Goal: Task Accomplishment & Management: Manage account settings

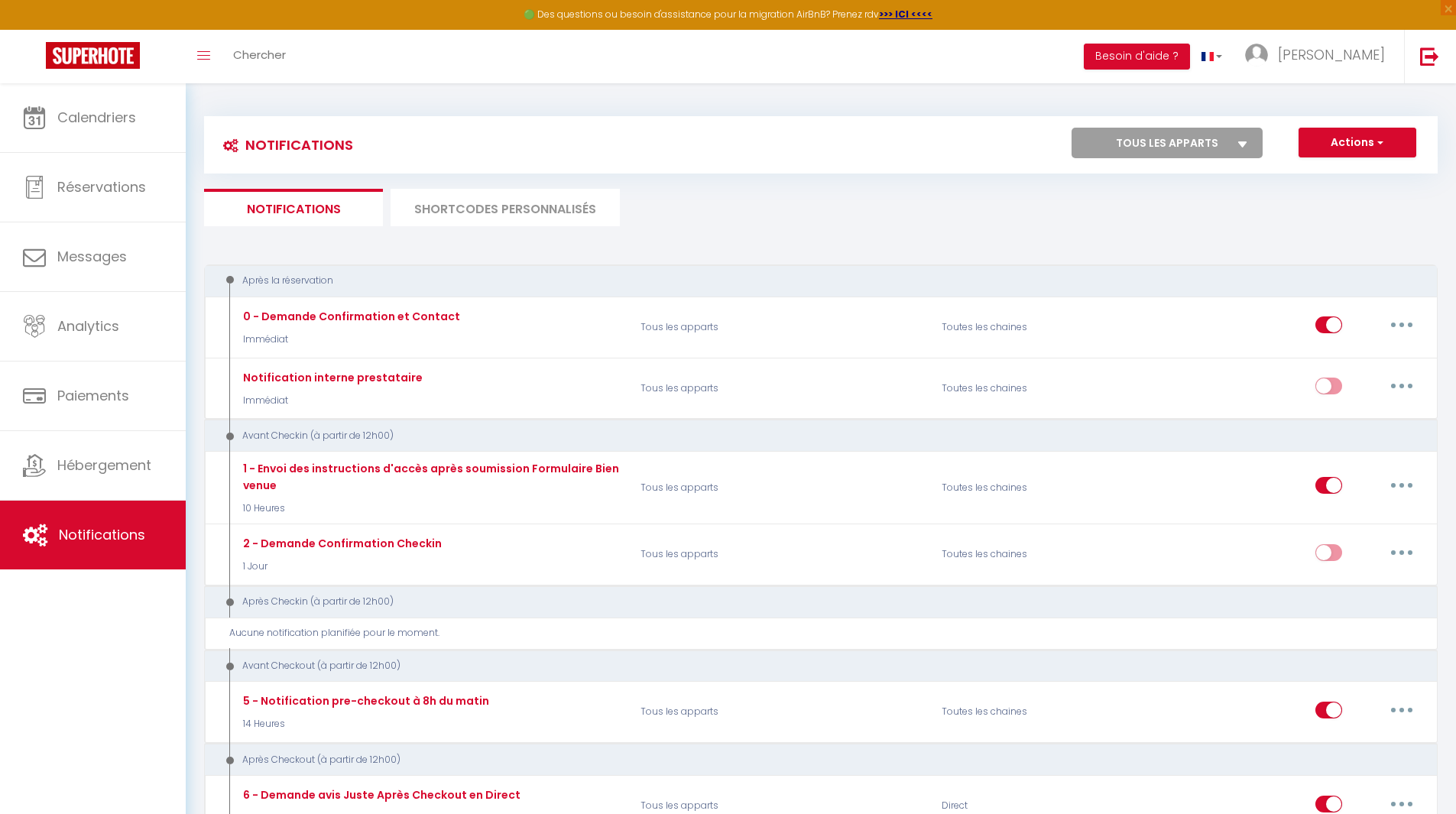
scroll to position [133, 0]
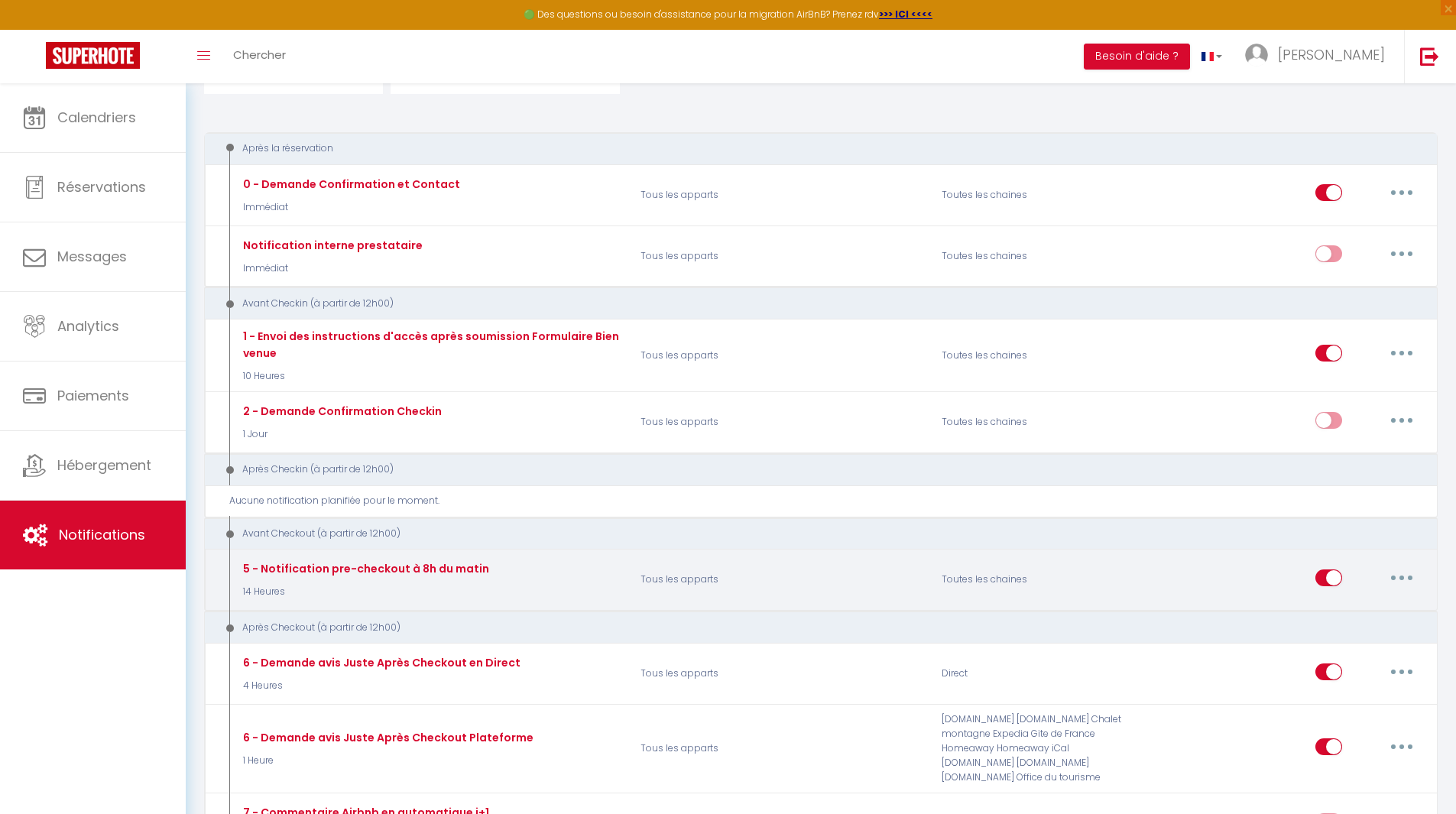
click at [1412, 584] on button "button" at bounding box center [1402, 578] width 43 height 24
click at [1371, 607] on link "Editer" at bounding box center [1363, 612] width 113 height 26
type input "5 - Notification pre-checkout à 8h du matin"
select select "4"
select select "14 Heures"
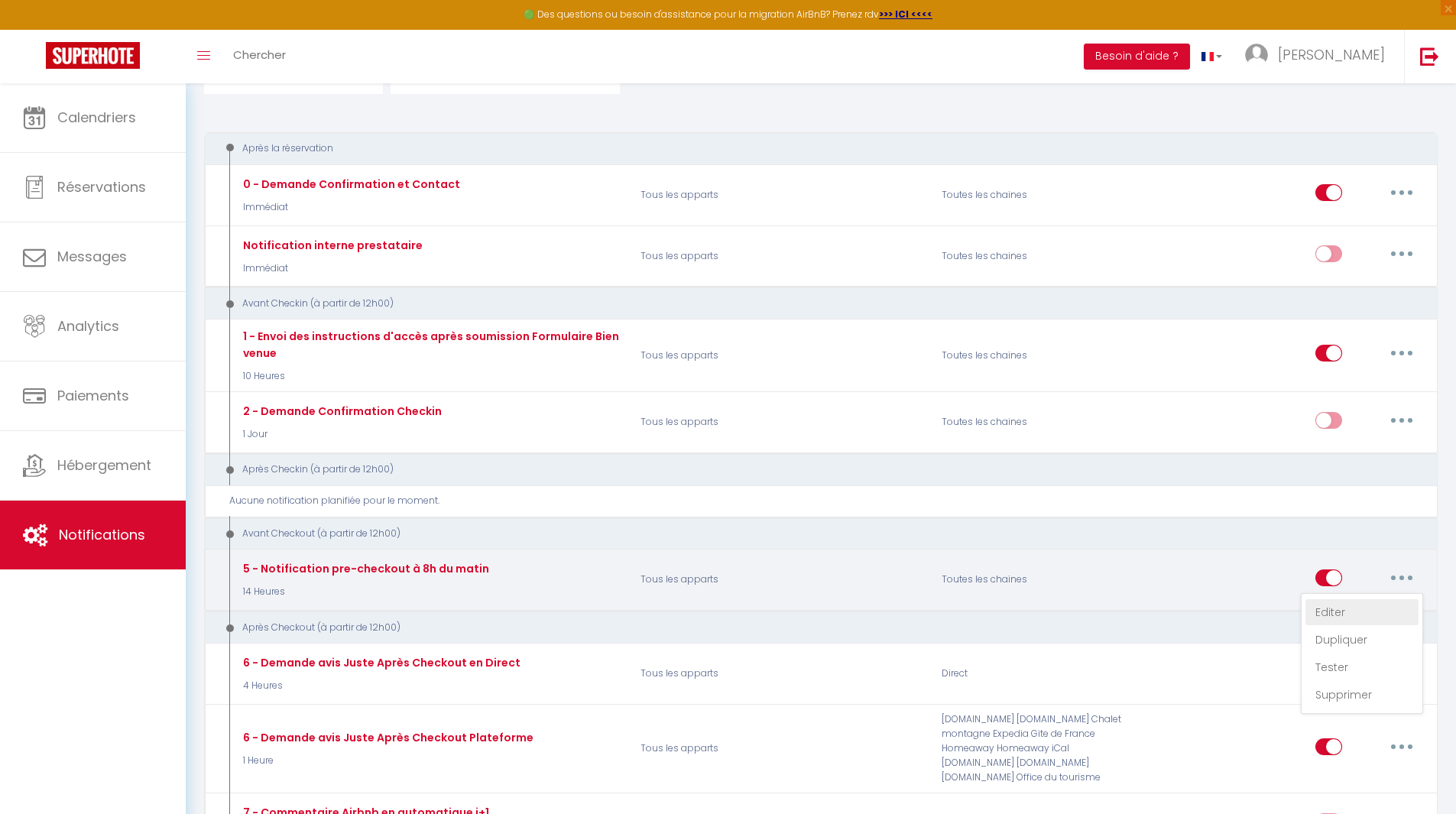
checkbox input "true"
checkbox input "false"
type input "Procédure pour votre départ - [RENTAL:NAME] - [GUEST:FIRST_NAME] [GUEST:NAME]"
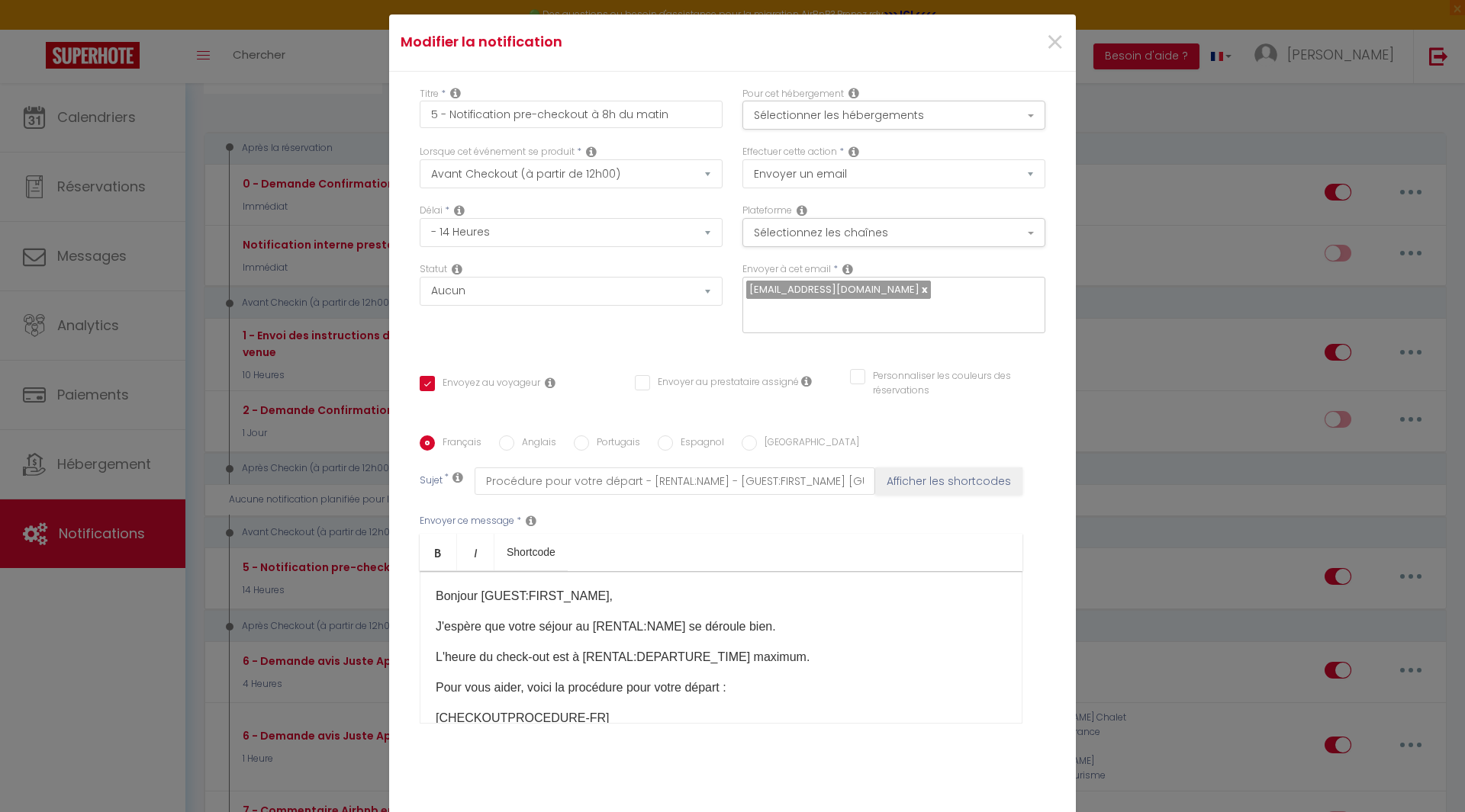
checkbox input "true"
checkbox input "false"
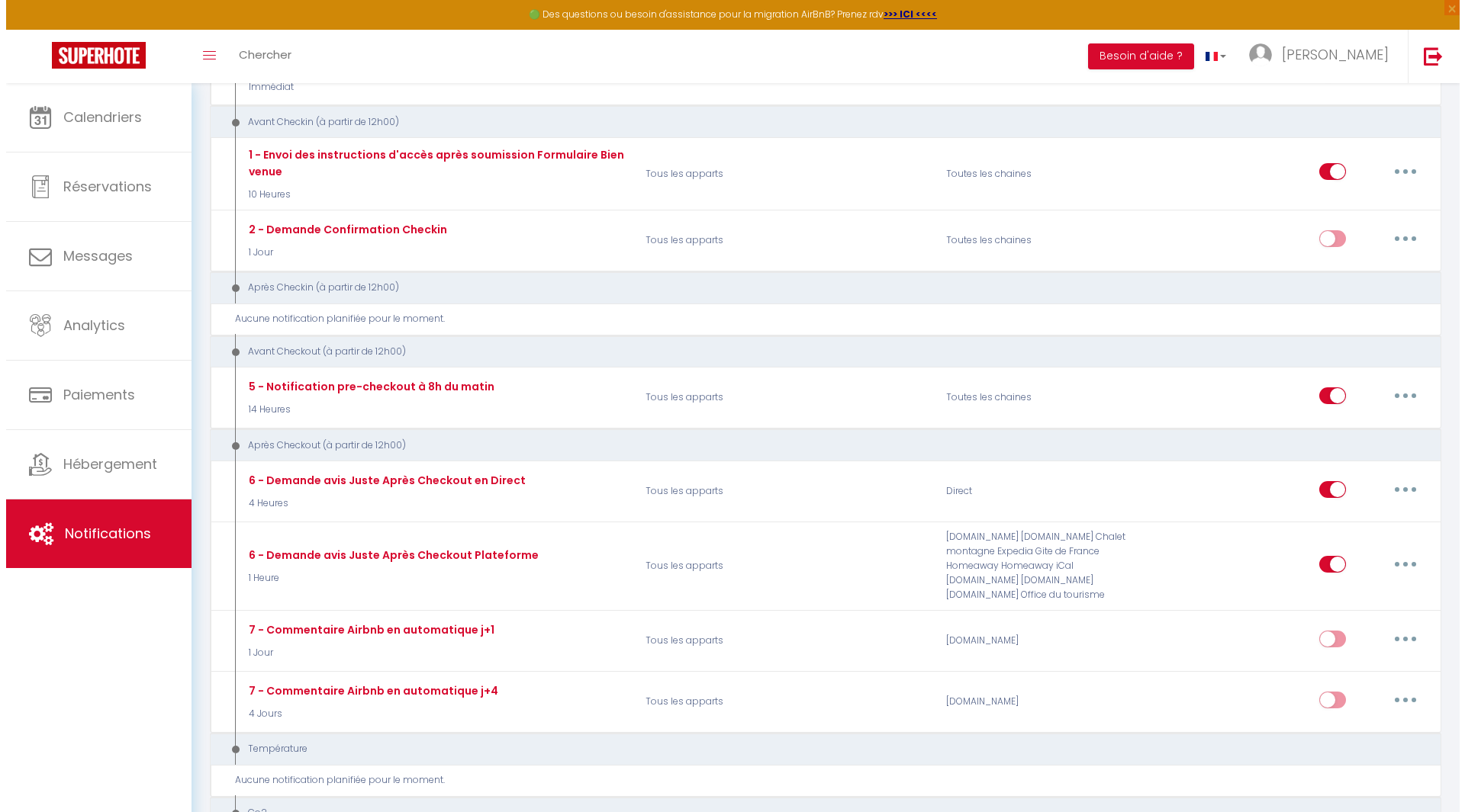
scroll to position [313, 0]
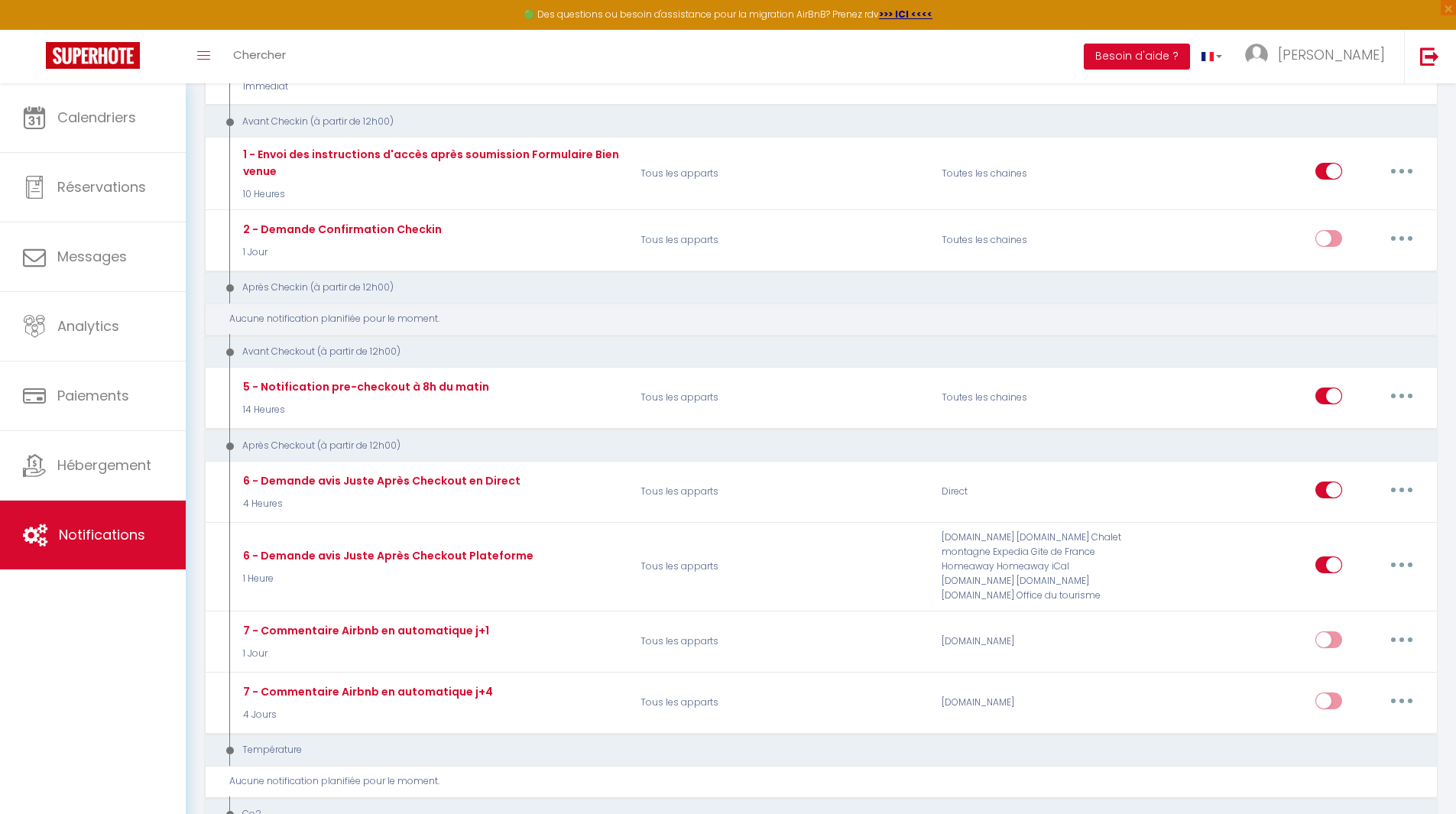
click at [1160, 324] on div "Aucune notification planifiée pour le moment." at bounding box center [827, 319] width 1195 height 15
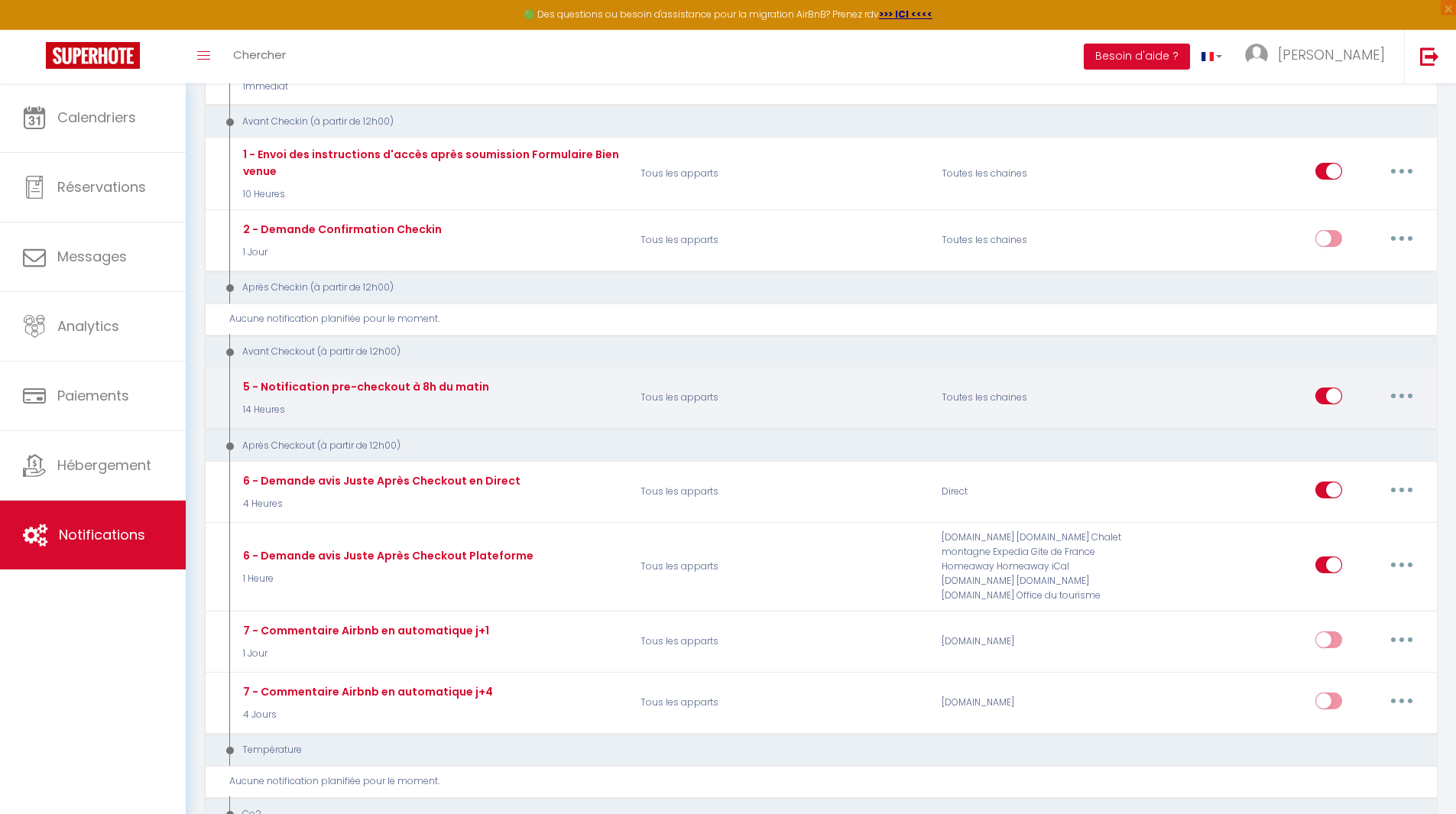
click at [1402, 399] on button "button" at bounding box center [1402, 396] width 43 height 24
click at [1378, 430] on link "Editer" at bounding box center [1363, 430] width 113 height 26
type input "5 - Notification pre-checkout à 8h du matin"
select select "4"
select select "14 Heures"
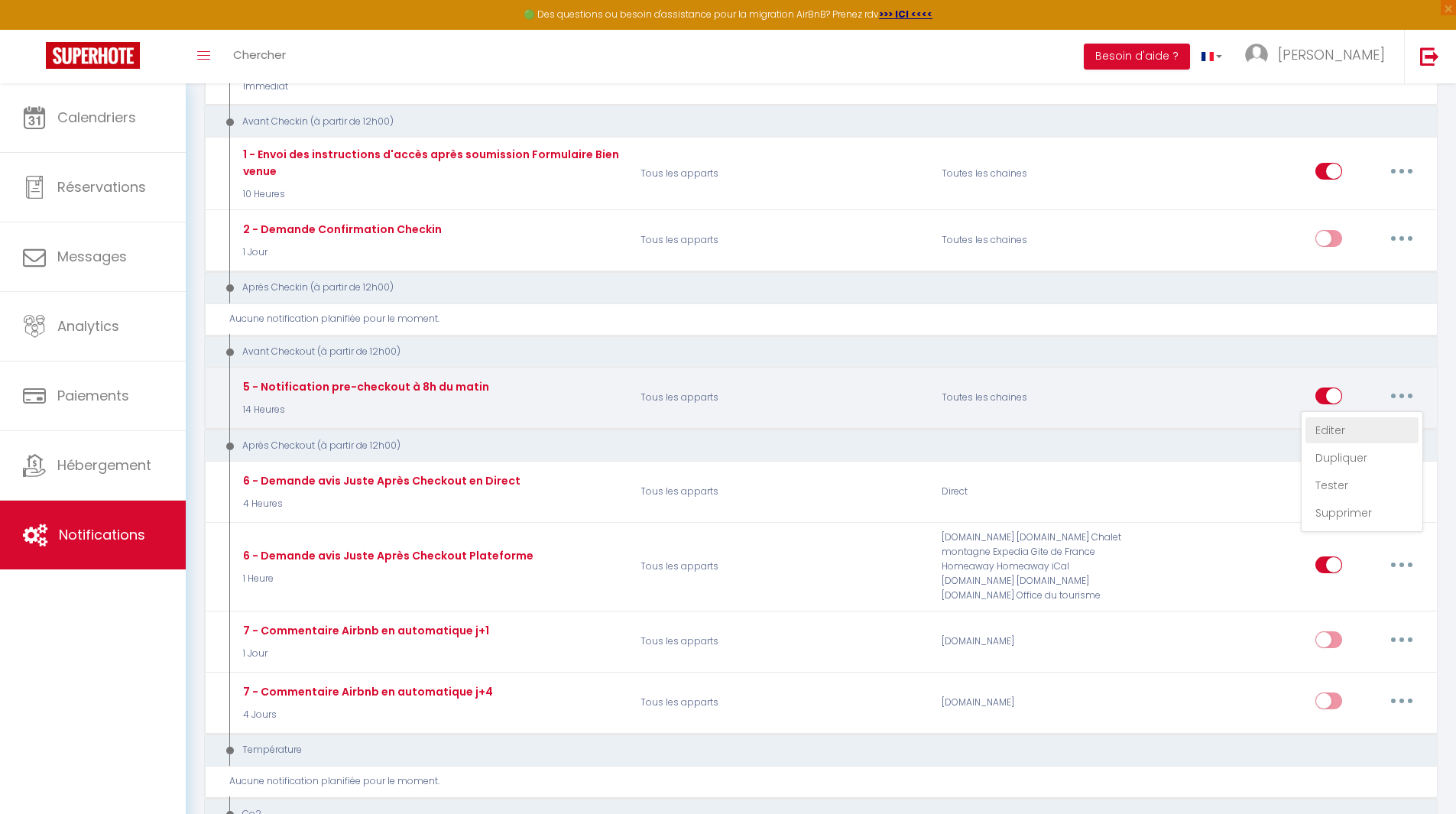
select select
checkbox input "true"
checkbox input "false"
radio input "true"
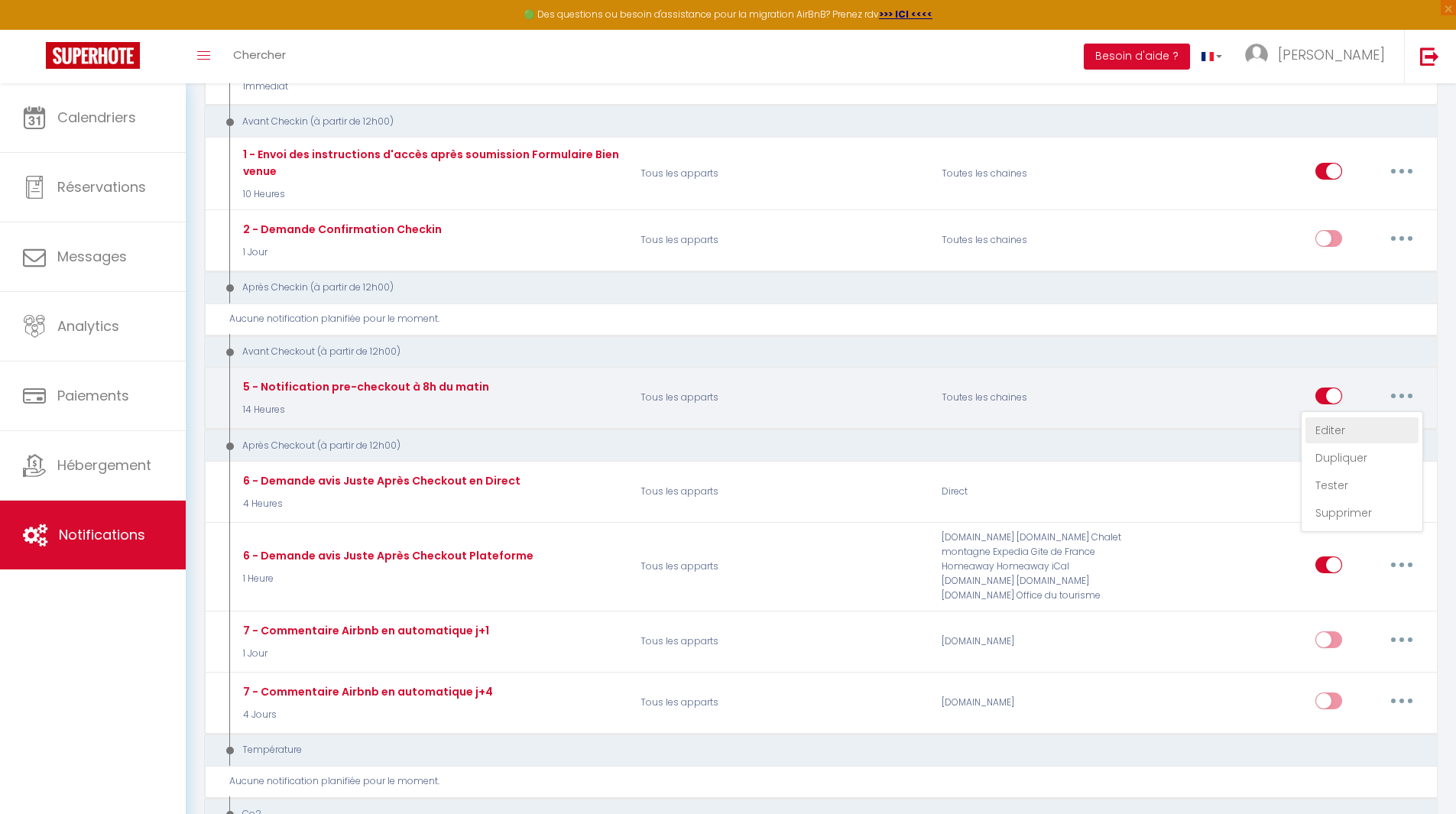
type input "Procédure pour votre départ - [RENTAL:NAME] - [GUEST:FIRST_NAME] [GUEST:NAME]"
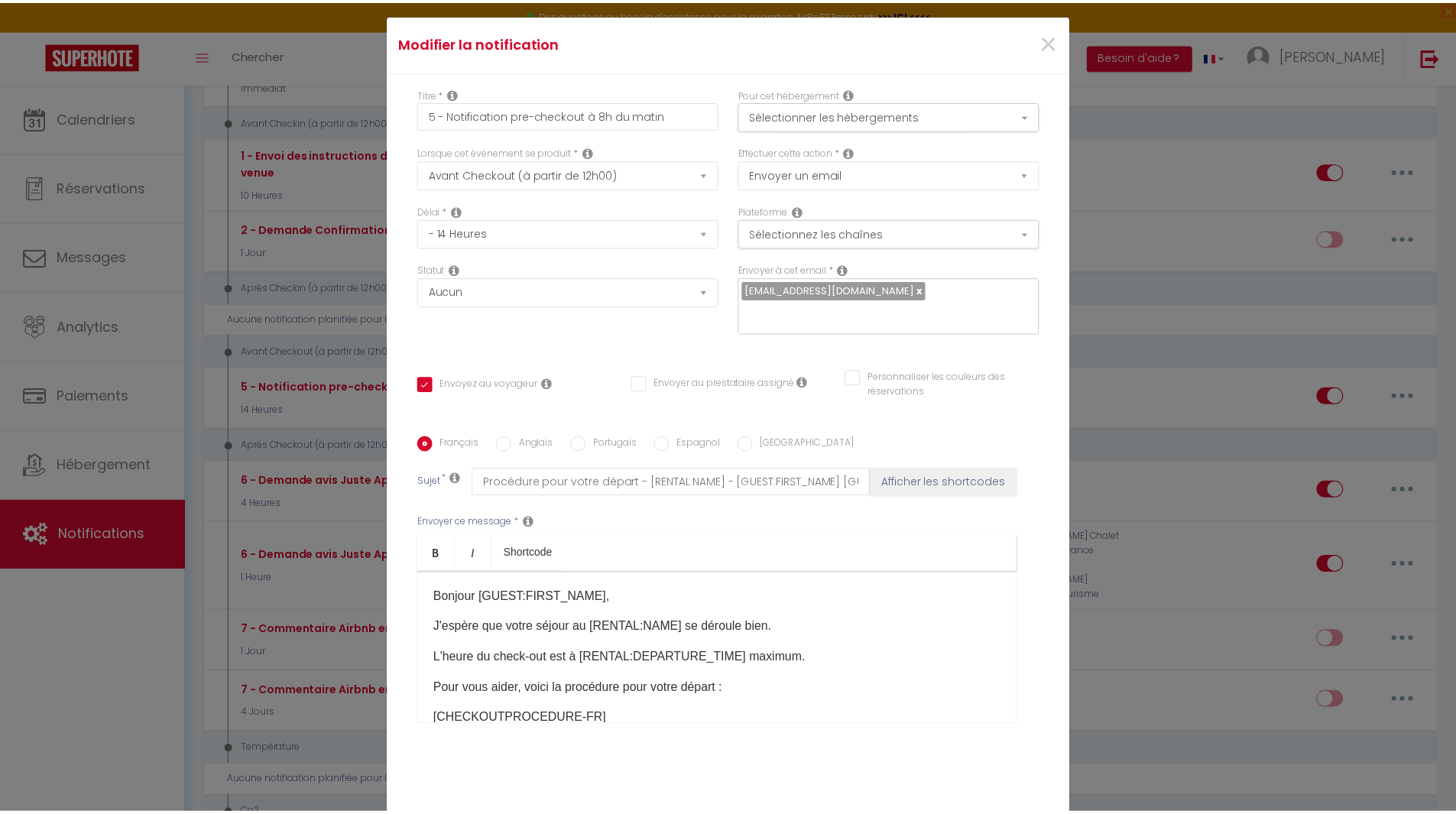
scroll to position [0, 0]
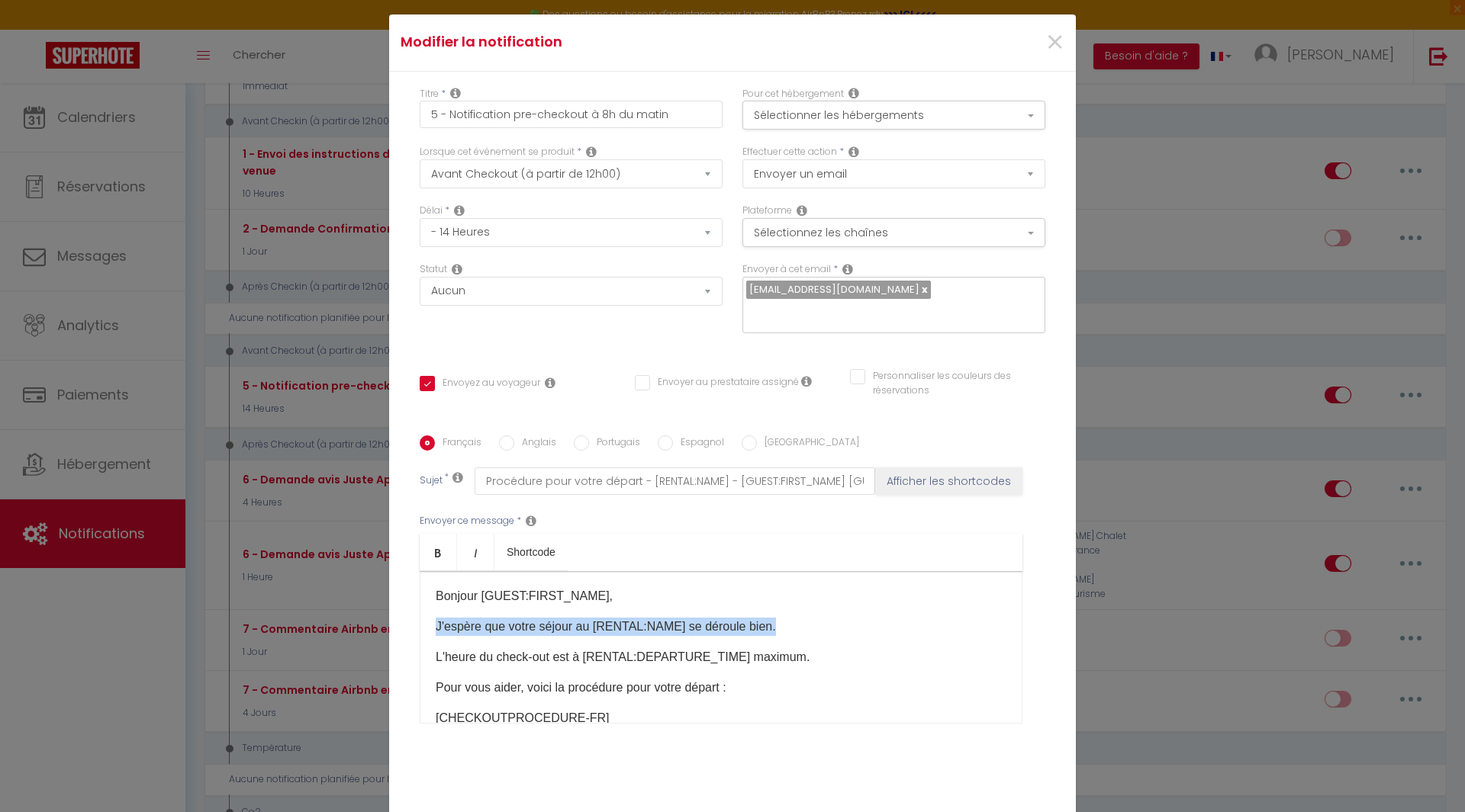
drag, startPoint x: 427, startPoint y: 537, endPoint x: 769, endPoint y: 526, distance: 342.2
click at [769, 571] on div "Bonjour [GUEST:FIRST_NAME], J'espère que votre séjour au [RENTAL:NAME] se dérou…" at bounding box center [721, 647] width 602 height 152
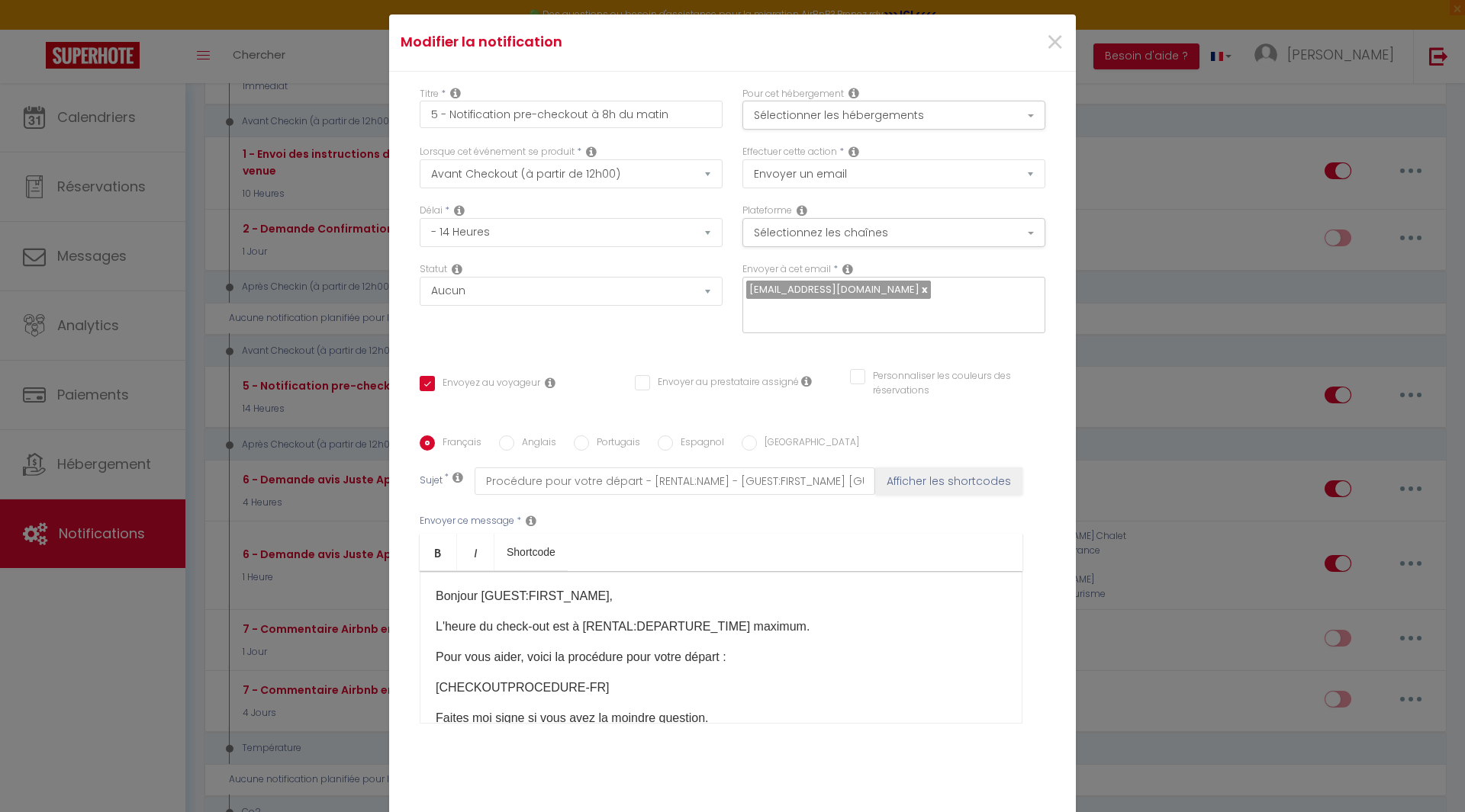
checkbox input "true"
checkbox input "false"
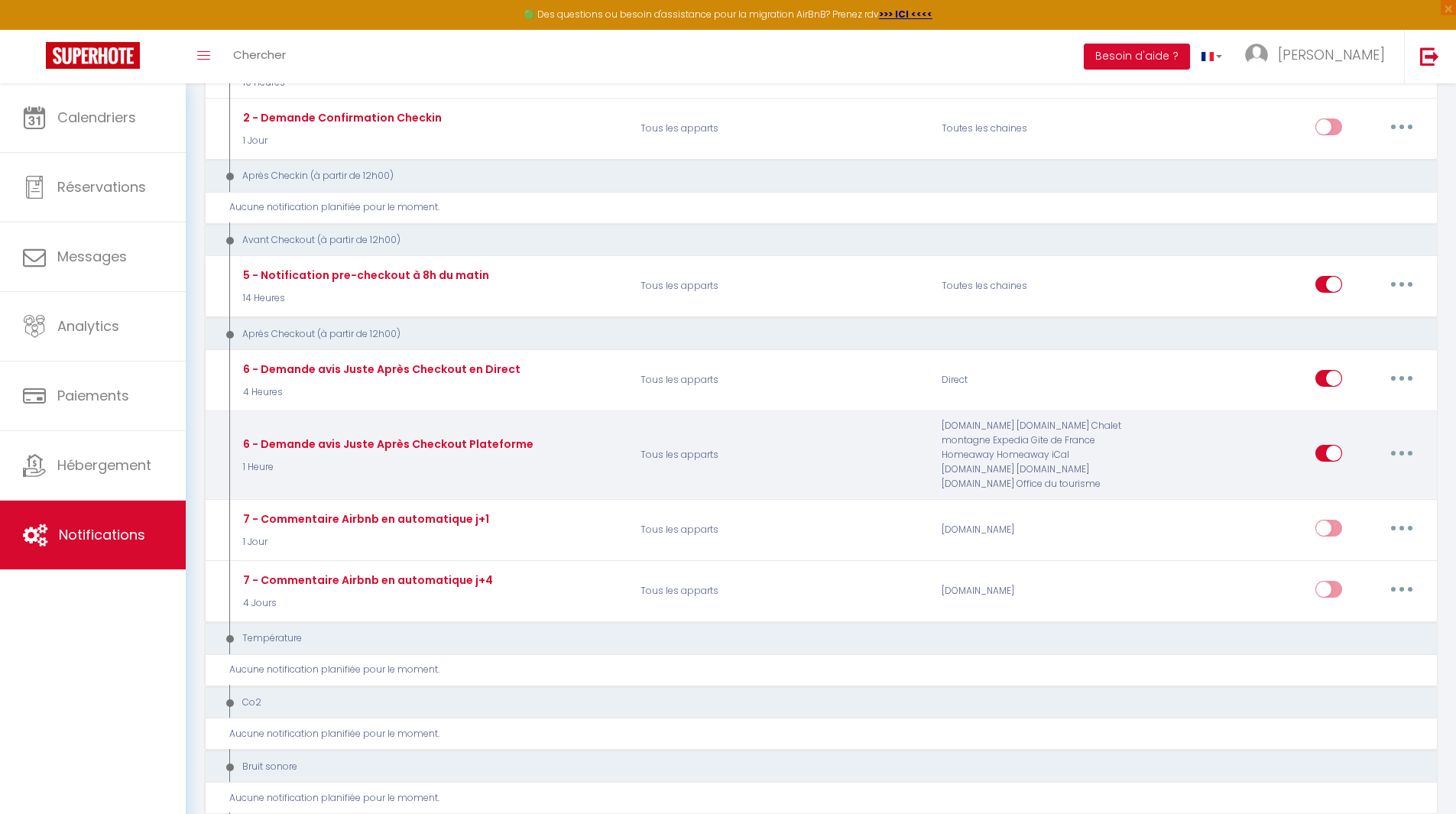
scroll to position [427, 0]
click at [1398, 457] on button "button" at bounding box center [1402, 453] width 43 height 24
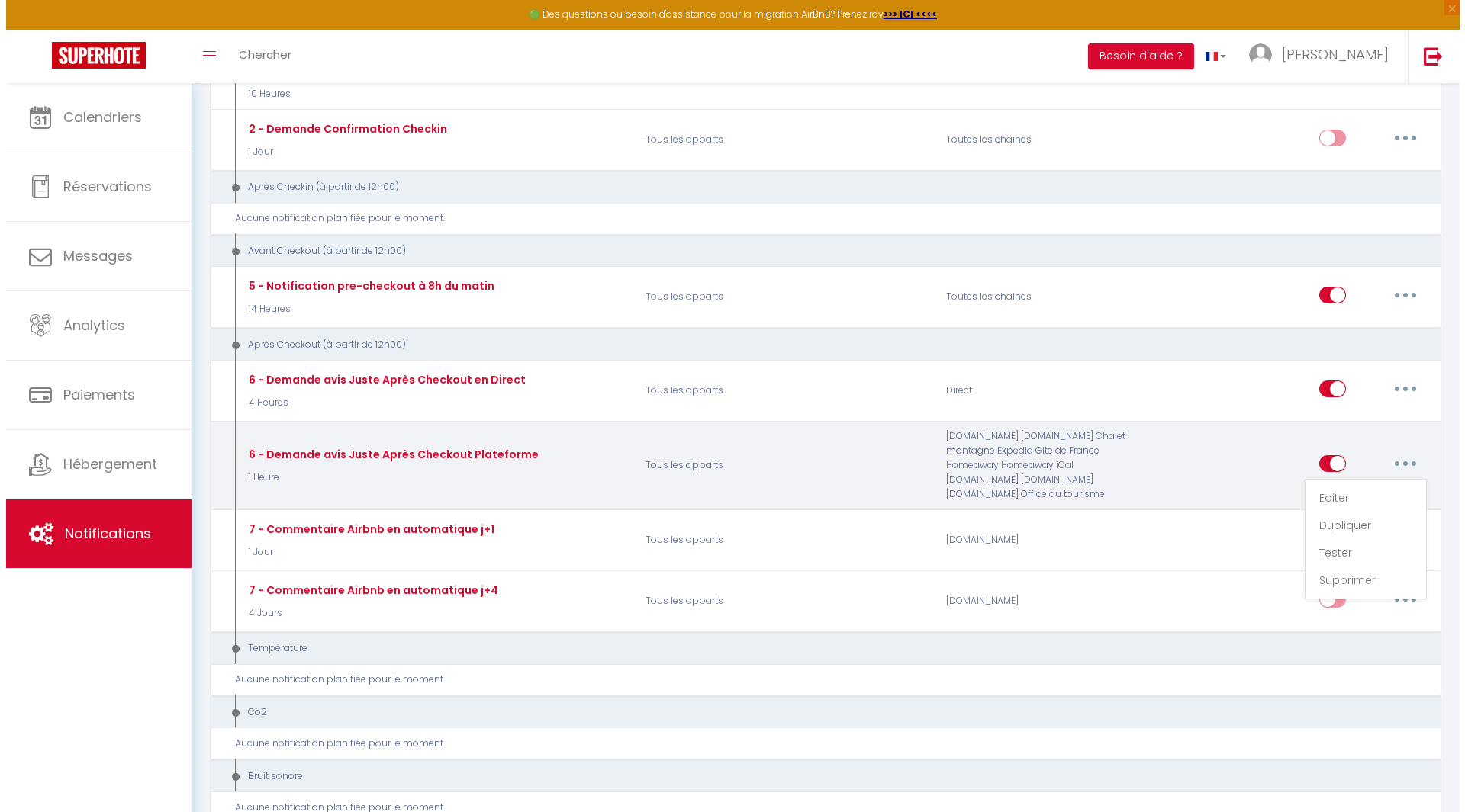
scroll to position [415, 0]
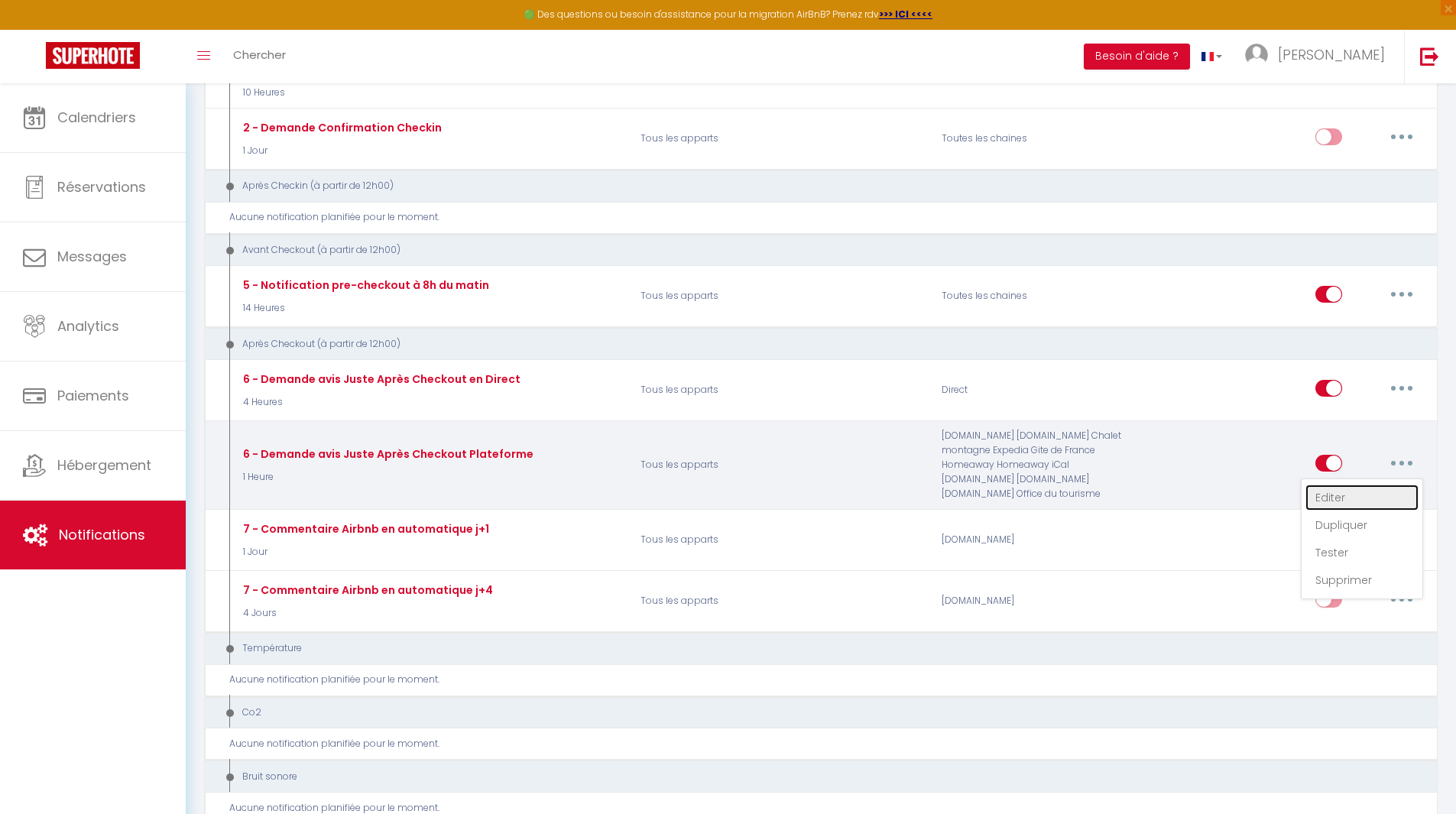
click at [1370, 496] on link "Editer" at bounding box center [1363, 498] width 113 height 26
type input "6 - Demande avis Juste Après Checkout Plateforme"
select select "5"
select select "1 Heure"
select select "if_booking_is_paid"
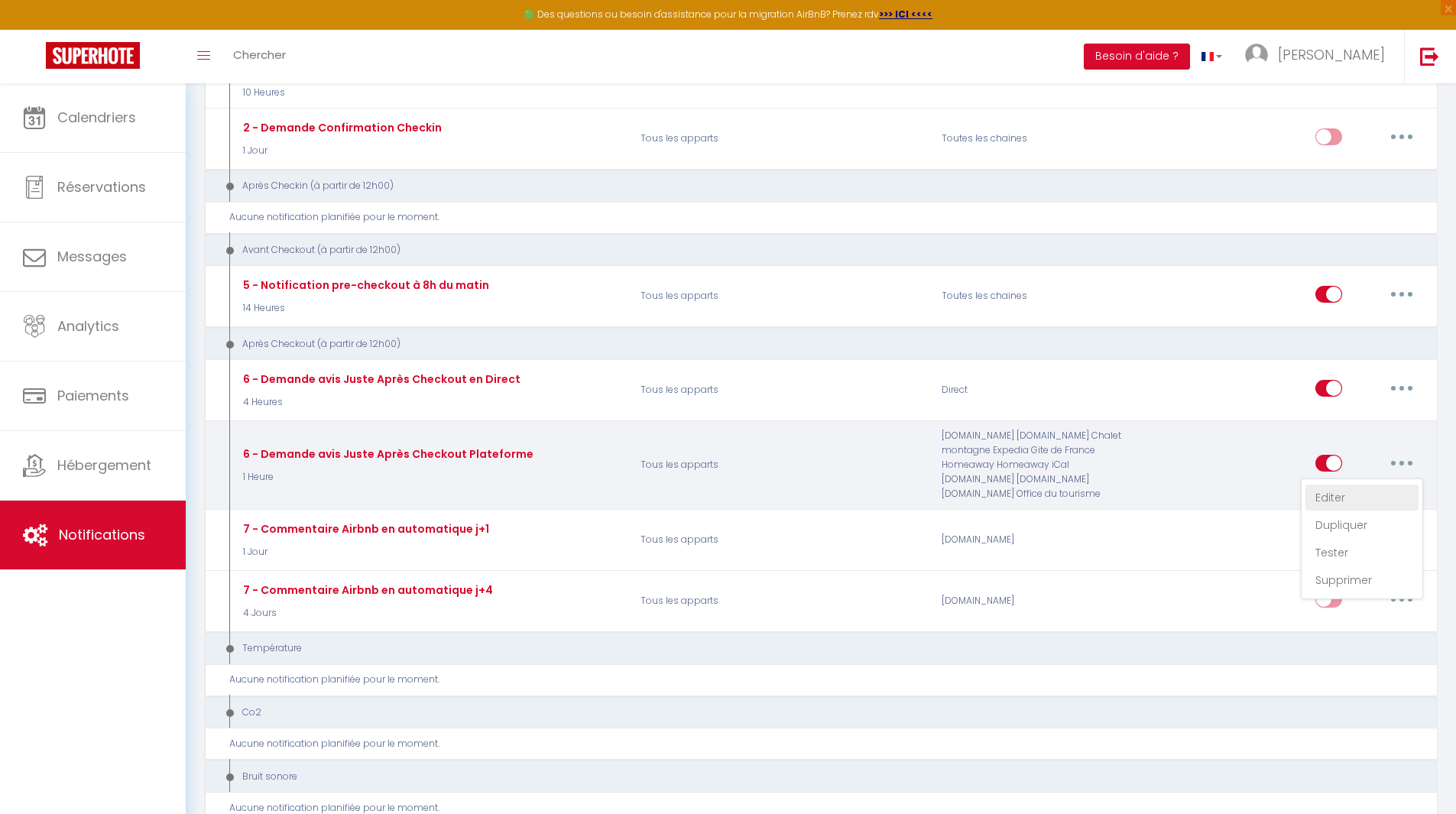
checkbox input "true"
checkbox input "false"
radio input "true"
type input "[GUEST:FIRST_NAME], voici un cadeau pour vous avant de quitter [RENTAL:CITY]"
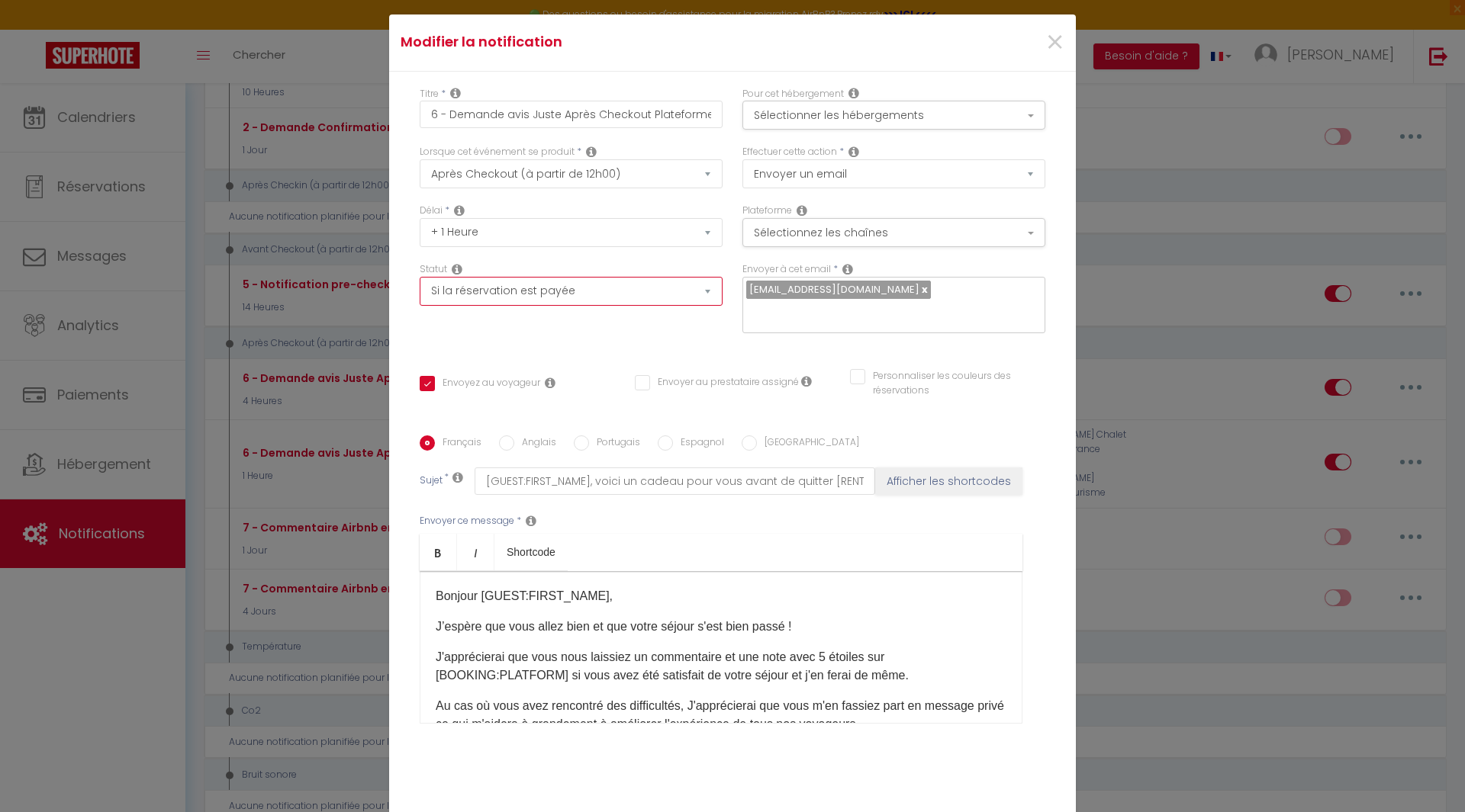
click at [657, 277] on select "Aucun Si la réservation est payée Si réservation non payée Si la caution a été …" at bounding box center [571, 291] width 303 height 29
select select
click at [420, 277] on select "Aucun Si la réservation est payée Si réservation non payée Si la caution a été …" at bounding box center [571, 291] width 303 height 29
checkbox input "true"
checkbox input "false"
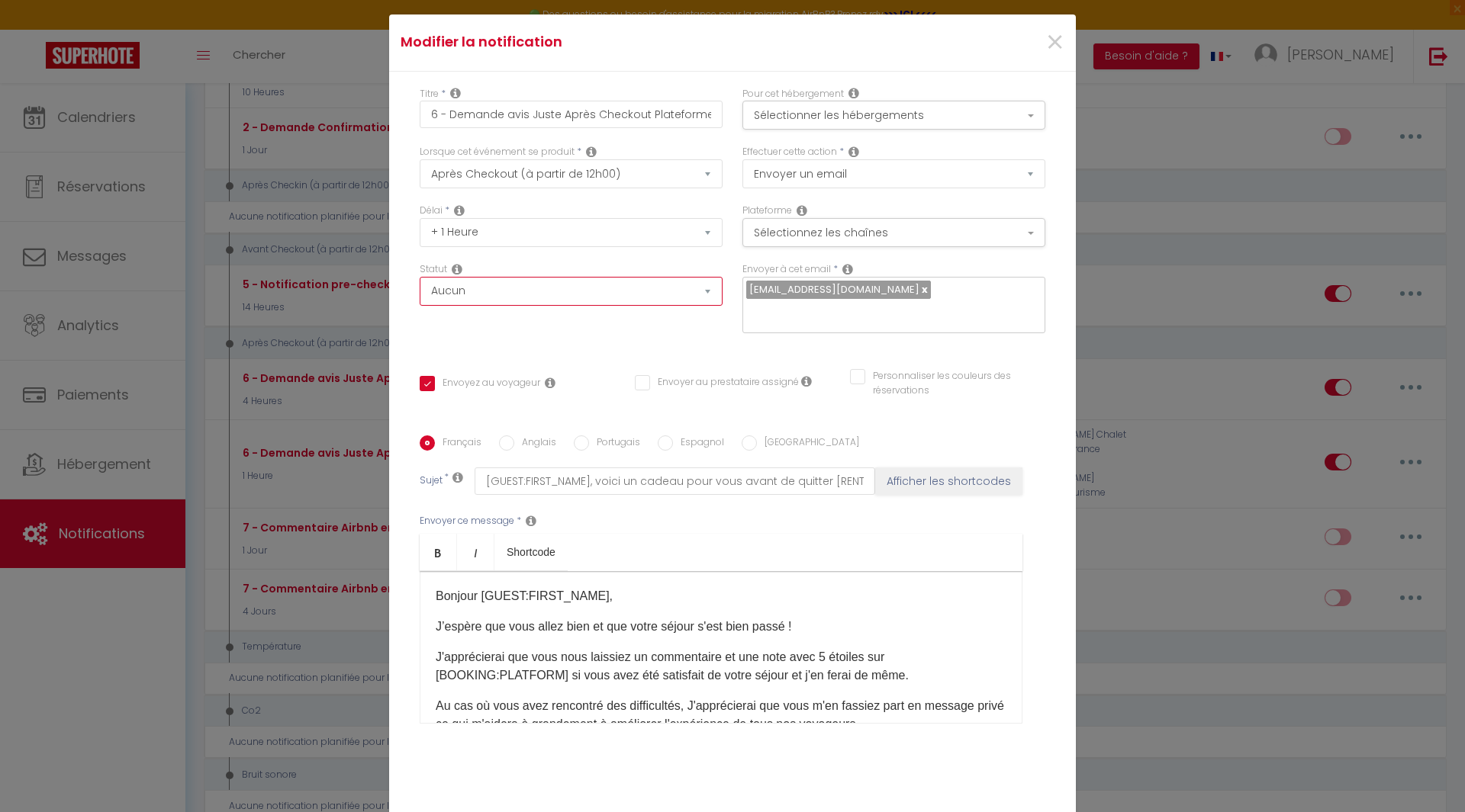
checkbox input "false"
click at [603, 618] on p "J’espère que vous allez bien et que votre séjour s'est bien passé !" at bounding box center [721, 627] width 571 height 18
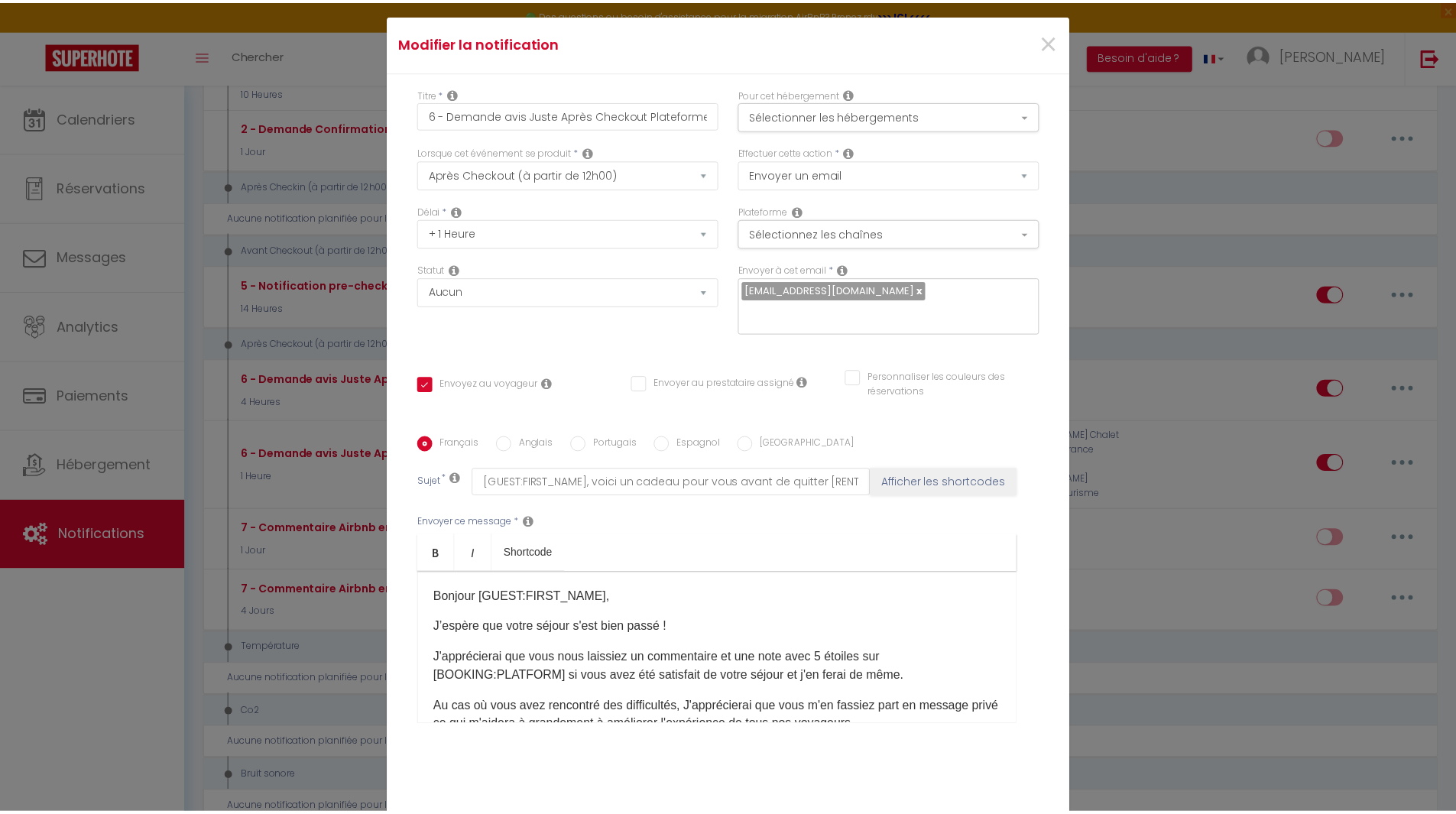
scroll to position [58, 0]
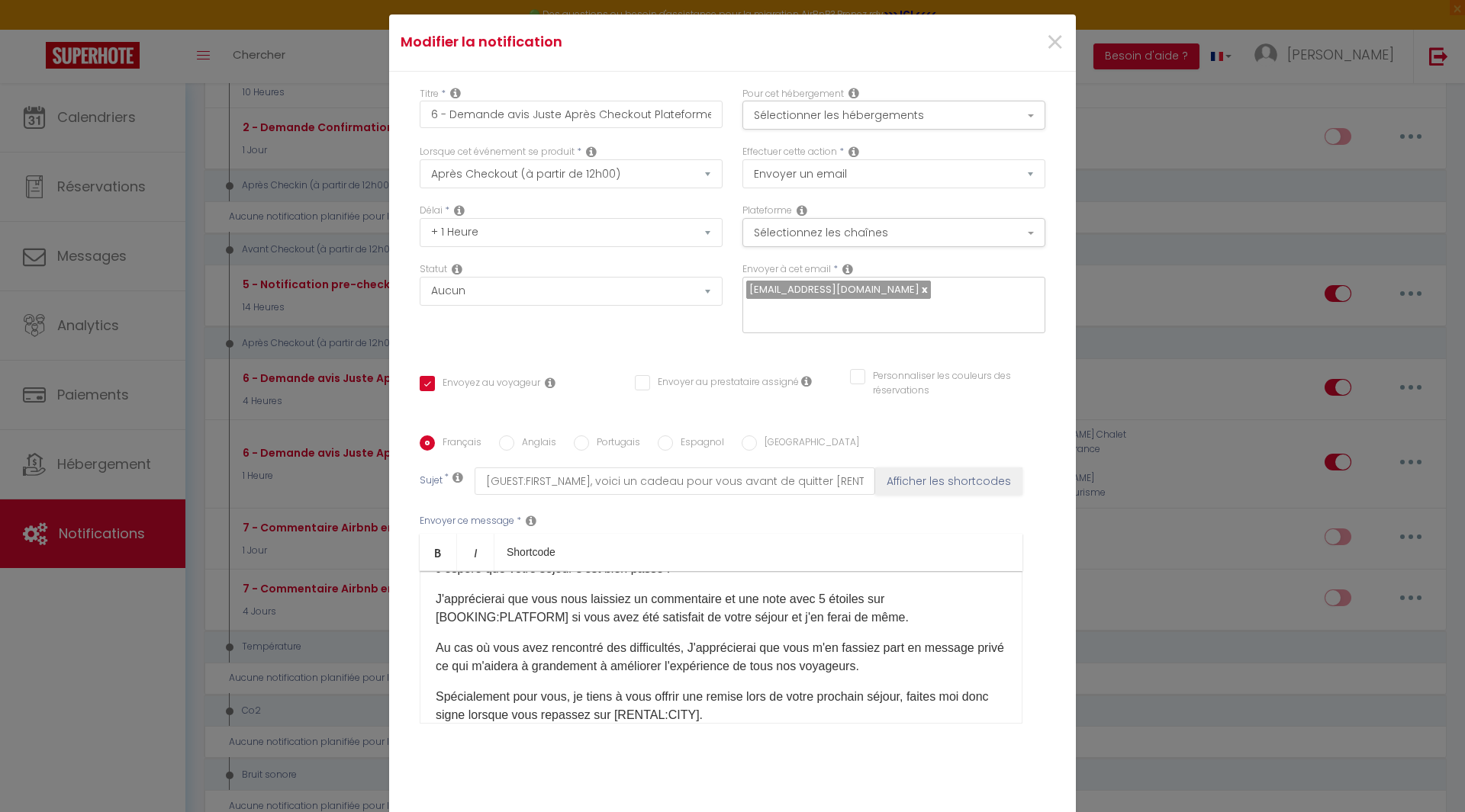
checkbox input "true"
checkbox input "false"
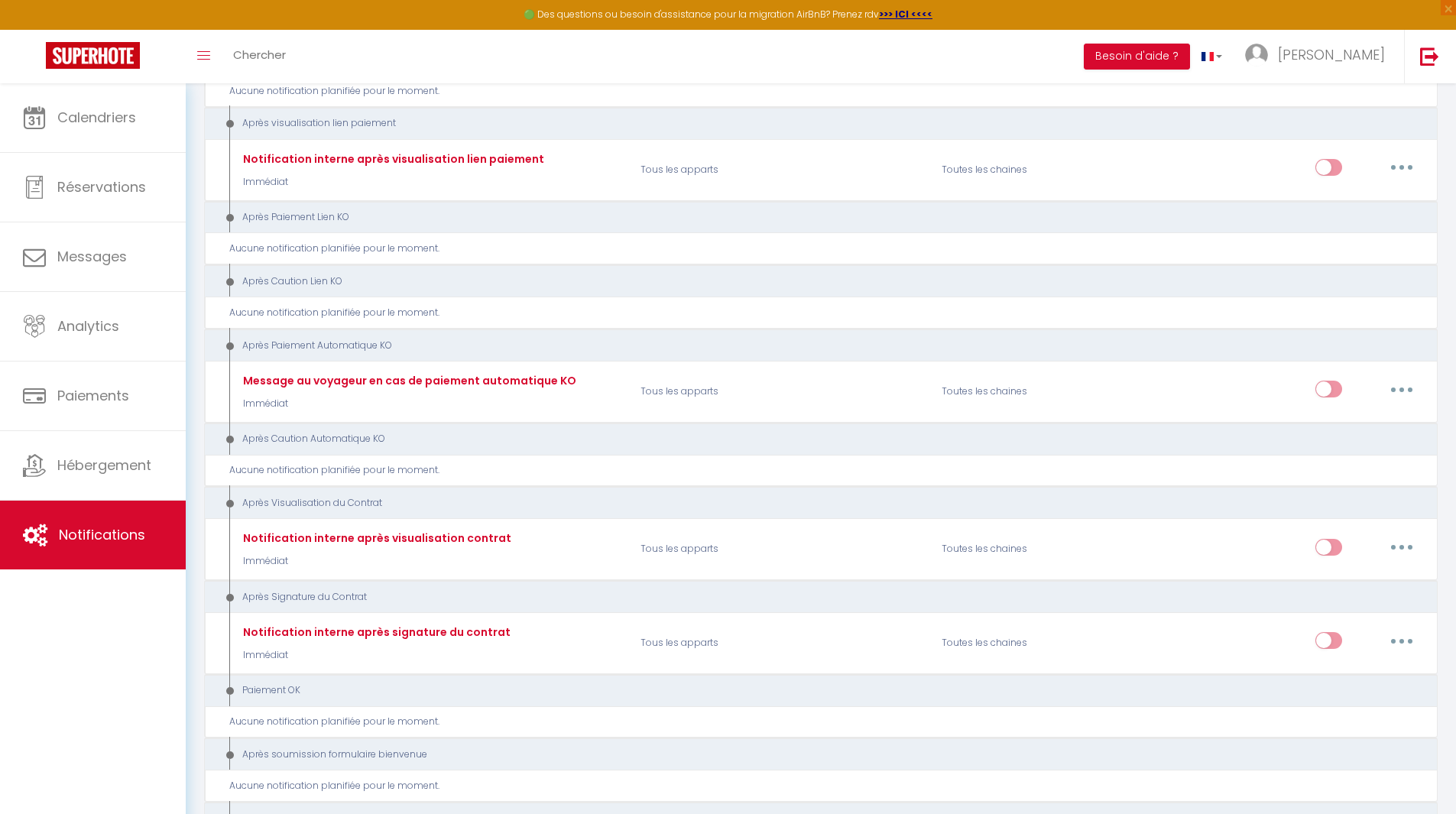
scroll to position [1137, 0]
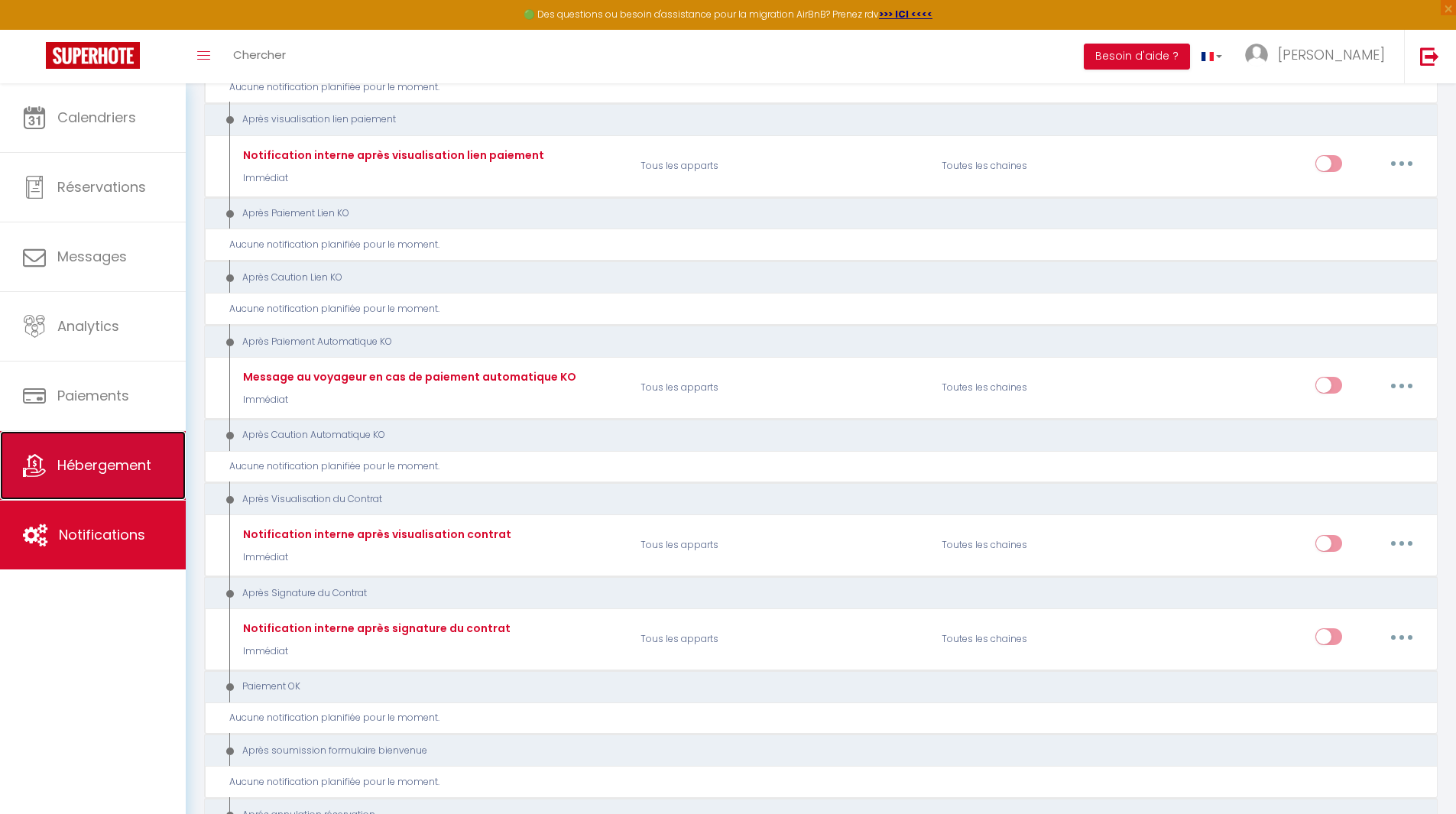
click at [176, 462] on link "Hébergement" at bounding box center [92, 465] width 186 height 69
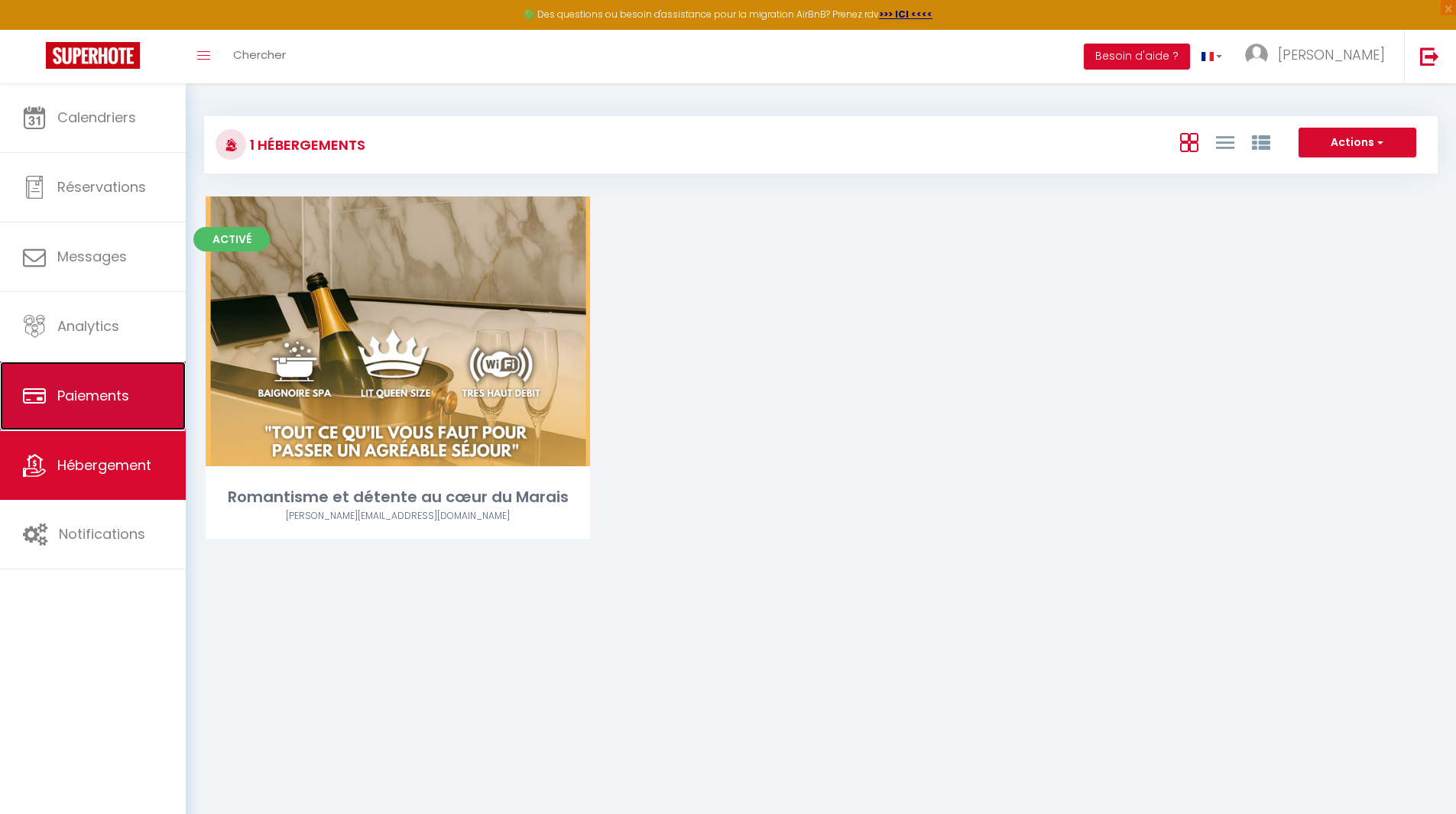
click at [137, 392] on link "Paiements" at bounding box center [92, 396] width 186 height 69
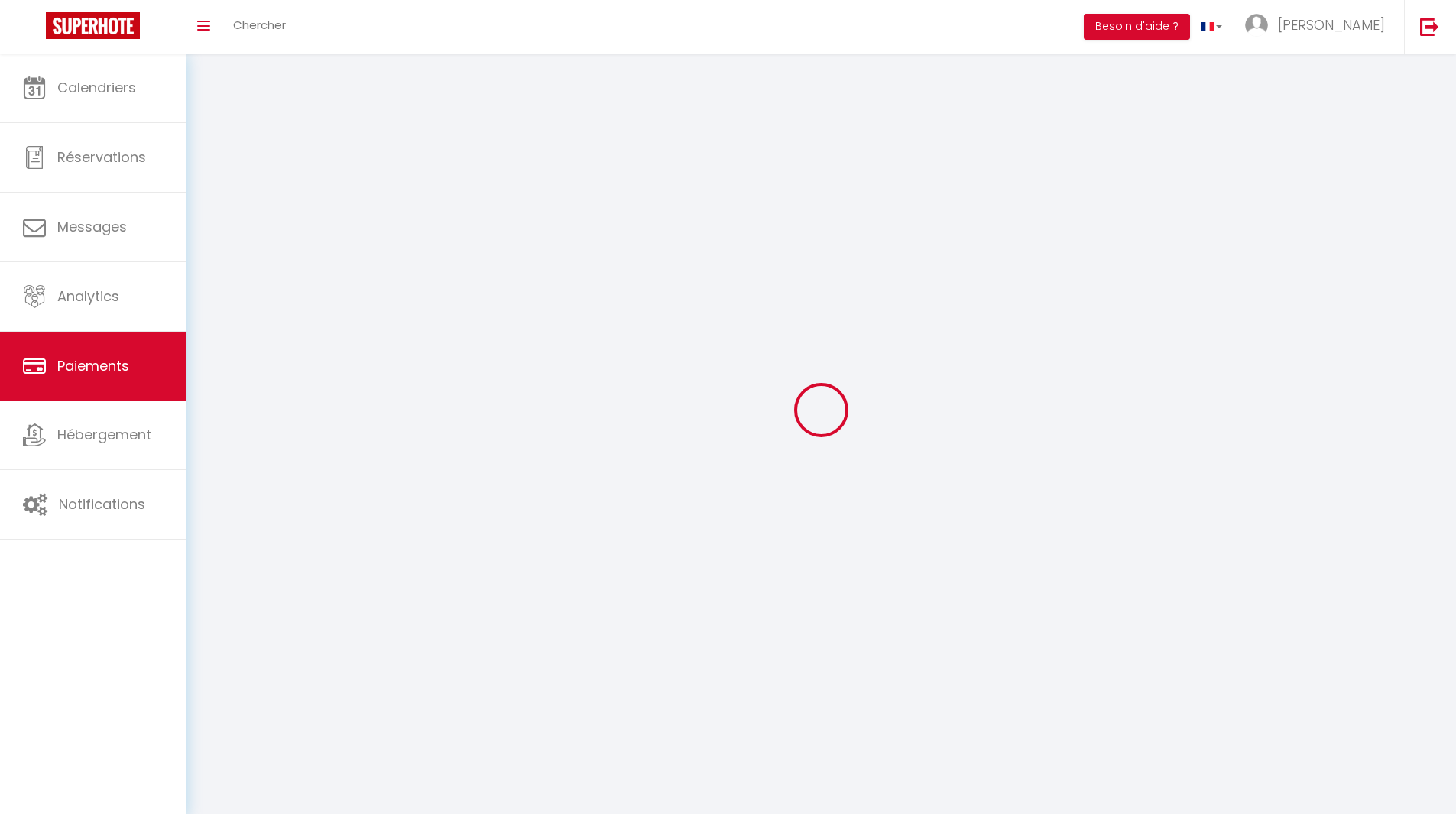
select select "2"
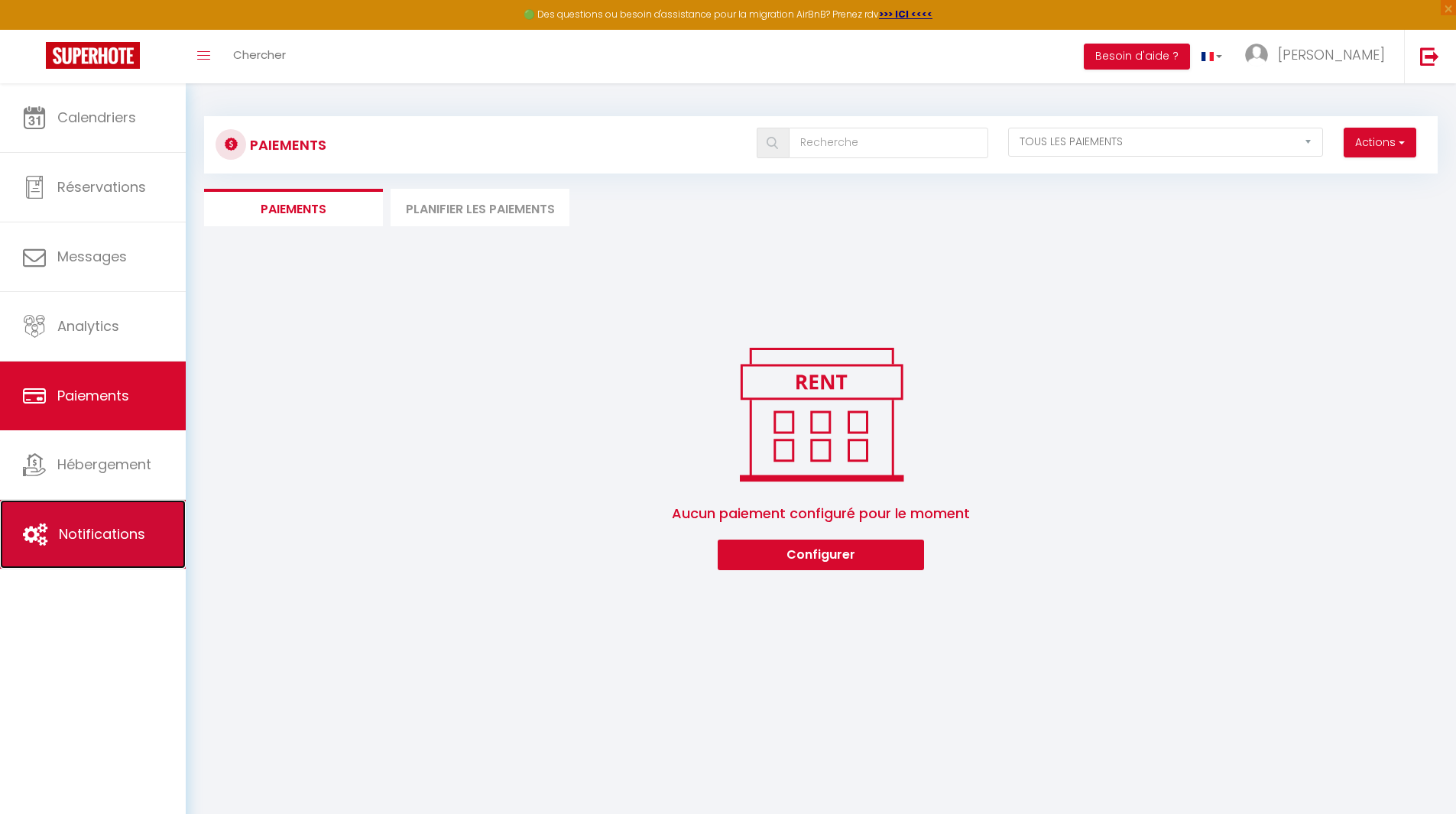
click at [96, 549] on link "Notifications" at bounding box center [92, 534] width 186 height 69
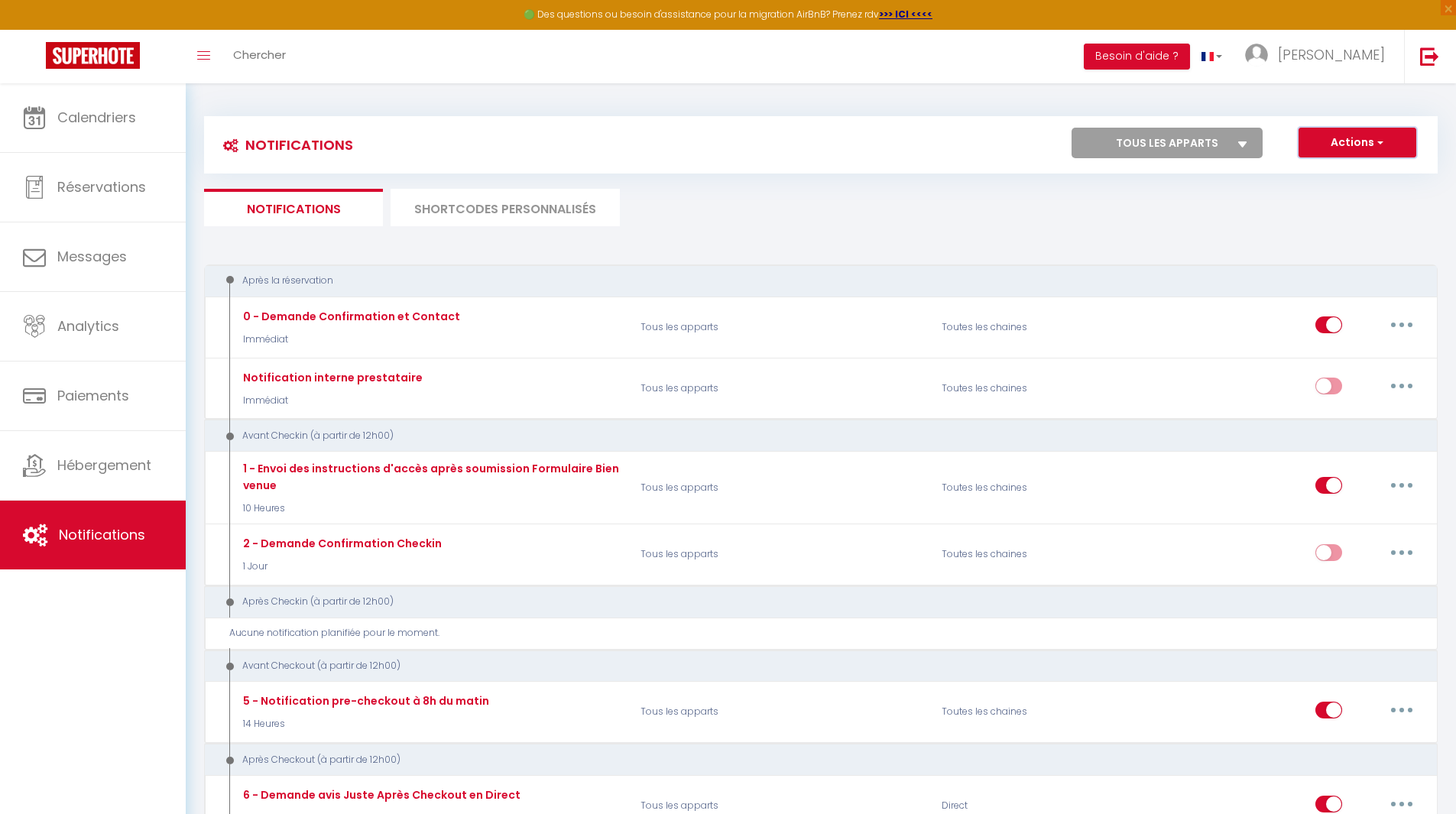
click at [1369, 142] on button "Actions" at bounding box center [1357, 142] width 118 height 31
click at [1140, 215] on ul "Notifications SHORTCODES PERSONNALISÉS" at bounding box center [821, 207] width 1234 height 38
